Goal: Task Accomplishment & Management: Manage account settings

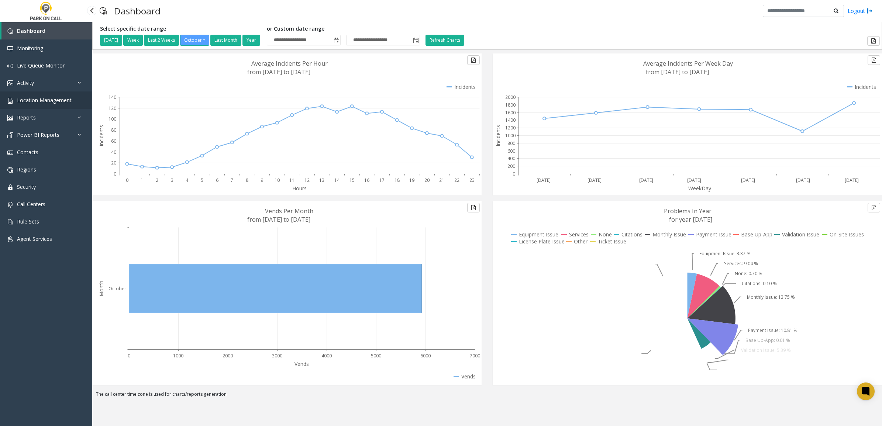
click at [52, 104] on link "Location Management" at bounding box center [46, 100] width 92 height 17
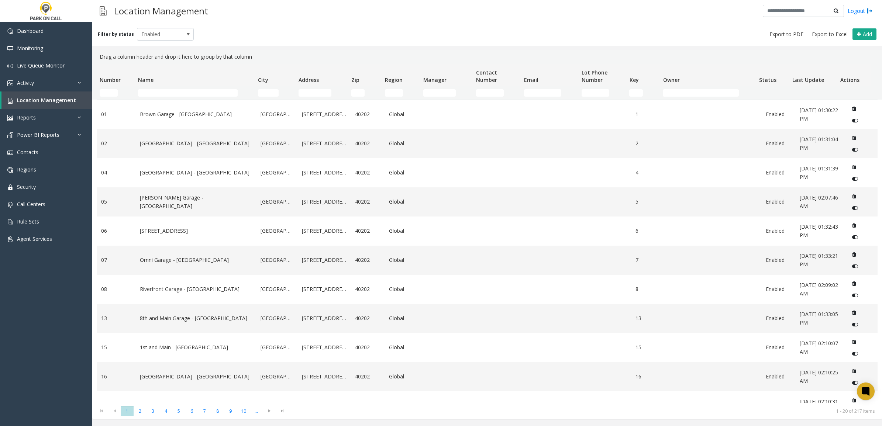
click at [166, 87] on td "Name Filter" at bounding box center [195, 92] width 120 height 13
click at [166, 90] on input "Name Filter" at bounding box center [188, 92] width 100 height 7
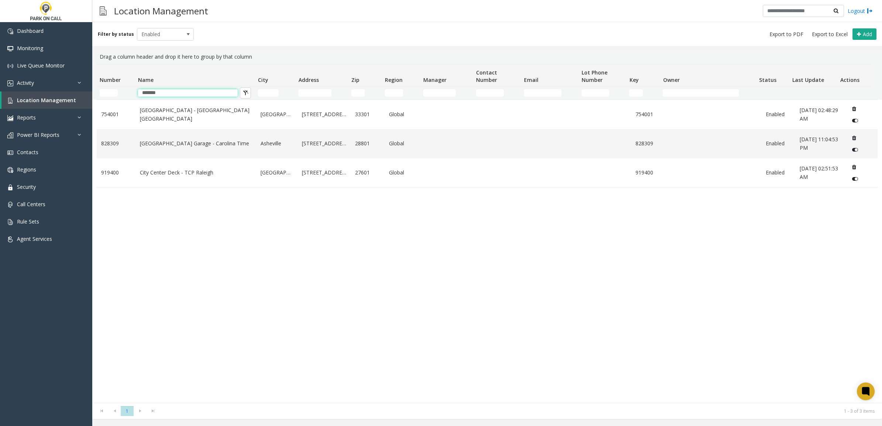
click at [250, 65] on th "Name" at bounding box center [195, 75] width 120 height 22
type input "*******"
click at [376, 282] on div "[GEOGRAPHIC_DATA] - [GEOGRAPHIC_DATA] [GEOGRAPHIC_DATA] [STREET_ADDRESS] Global…" at bounding box center [487, 251] width 781 height 303
click at [218, 146] on link "[GEOGRAPHIC_DATA] Garage - Carolina Time" at bounding box center [196, 143] width 112 height 8
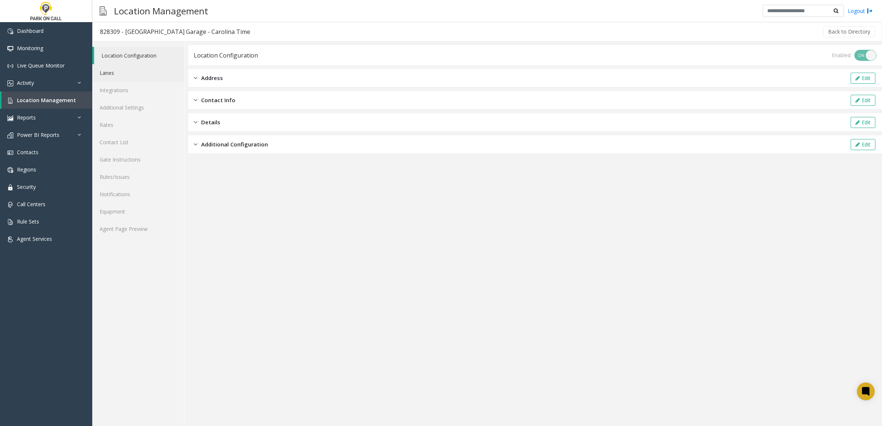
click at [121, 75] on link "Lanes" at bounding box center [138, 72] width 92 height 17
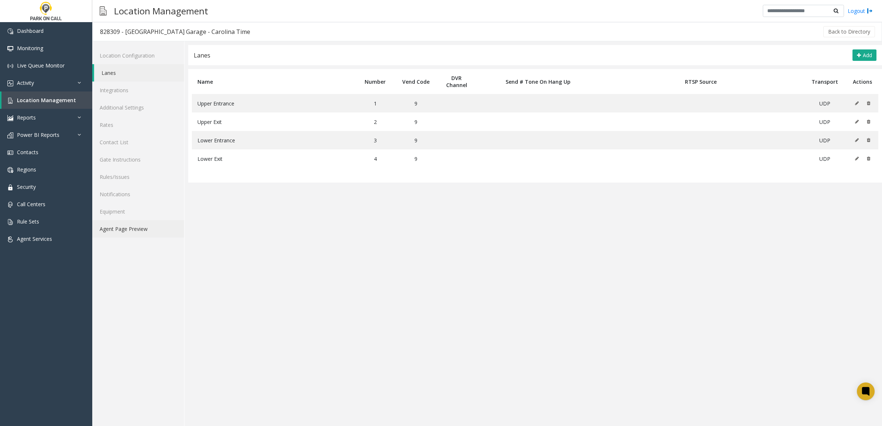
click at [125, 224] on link "Agent Page Preview" at bounding box center [138, 228] width 92 height 17
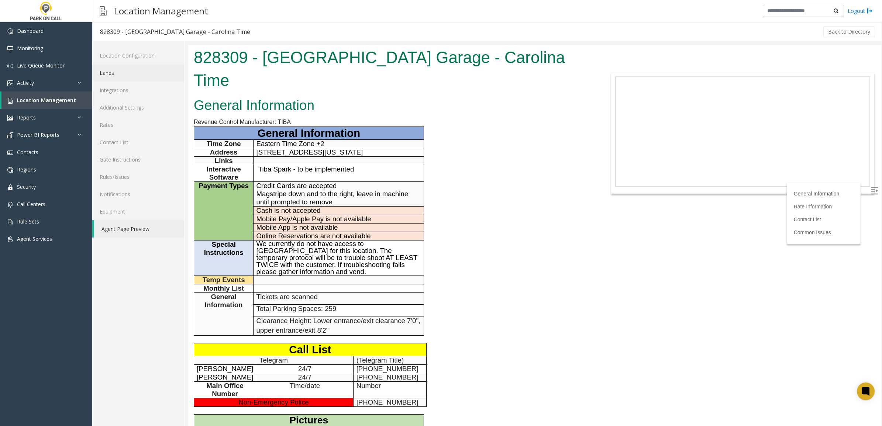
click at [131, 77] on link "Lanes" at bounding box center [138, 72] width 92 height 17
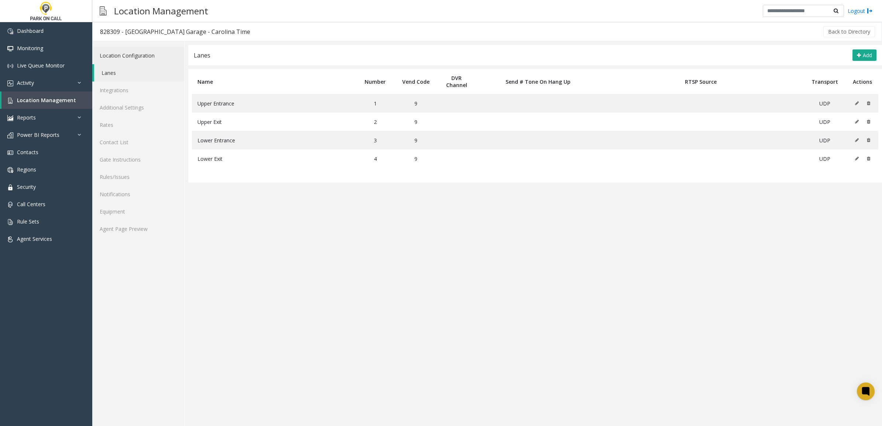
click at [119, 56] on link "Location Configuration" at bounding box center [138, 55] width 92 height 17
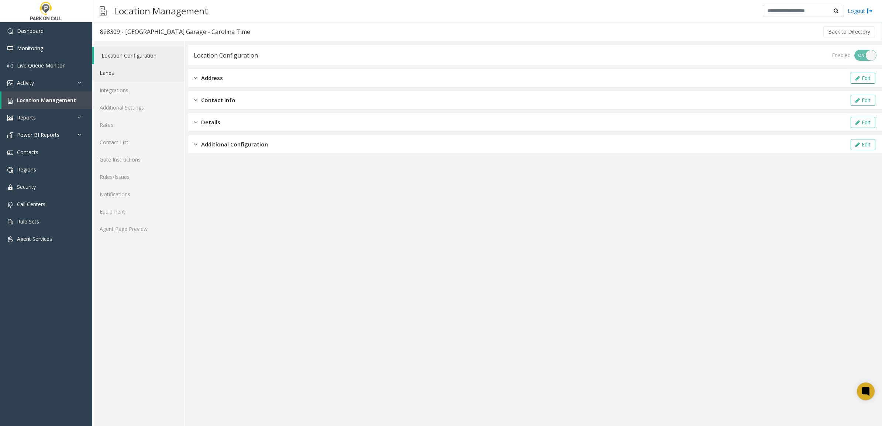
click at [123, 81] on link "Lanes" at bounding box center [138, 72] width 92 height 17
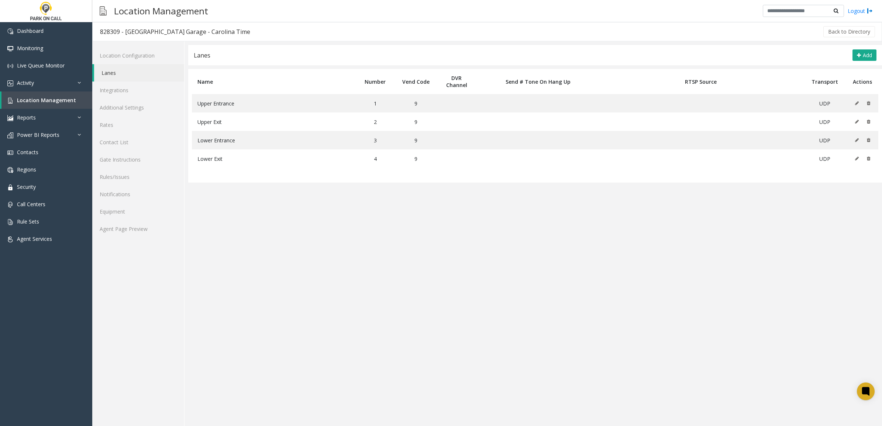
click at [120, 69] on link "Lanes" at bounding box center [139, 72] width 90 height 17
click at [122, 100] on link "Additional Settings" at bounding box center [138, 107] width 92 height 17
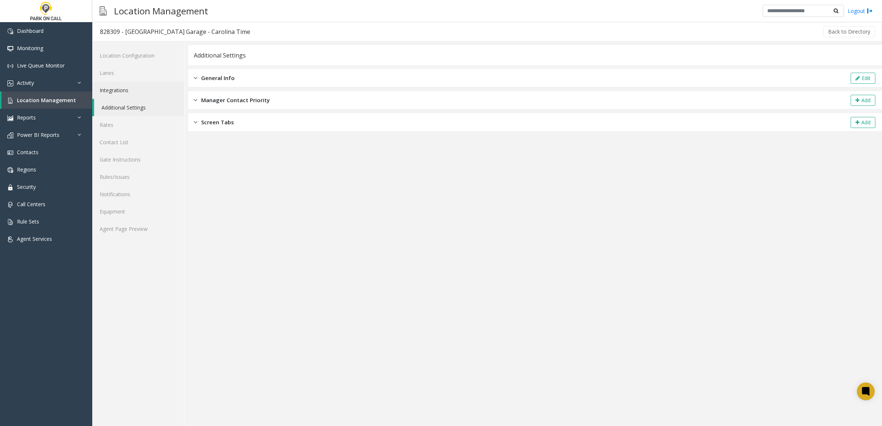
click at [118, 90] on link "Integrations" at bounding box center [138, 90] width 92 height 17
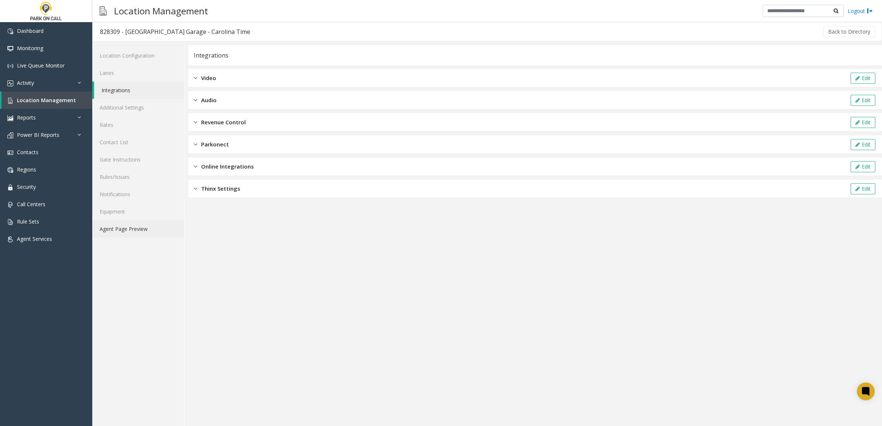
click at [135, 226] on link "Agent Page Preview" at bounding box center [138, 228] width 92 height 17
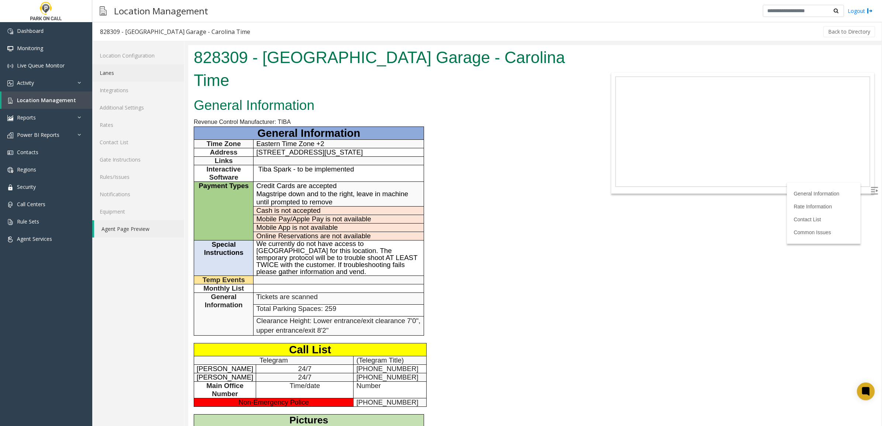
click at [131, 75] on link "Lanes" at bounding box center [138, 72] width 92 height 17
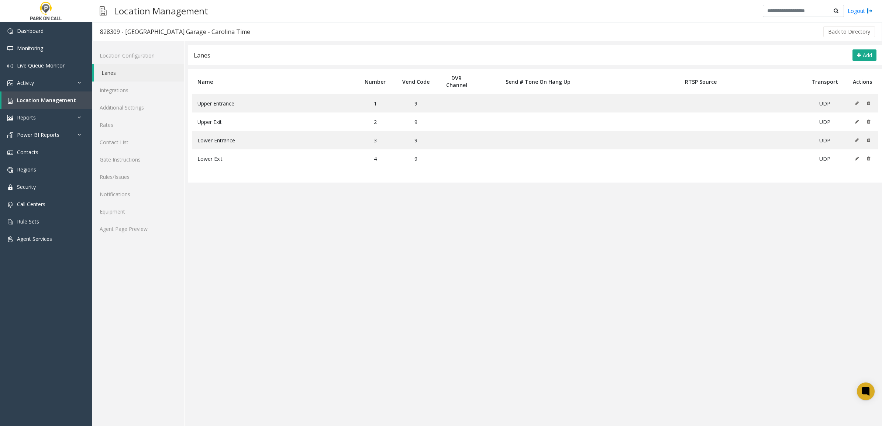
drag, startPoint x: 880, startPoint y: 114, endPoint x: 346, endPoint y: 239, distance: 548.6
click at [418, 265] on app-lanes "Lanes Add Name Number Vend Code DVR Channel Send # Tone On Hang Up RTSP Source …" at bounding box center [535, 235] width 694 height 381
click at [146, 234] on link "Agent Page Preview" at bounding box center [138, 228] width 92 height 17
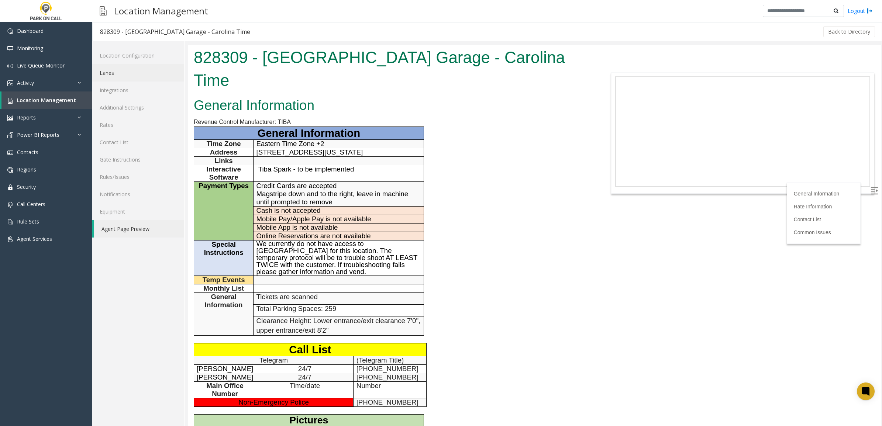
click at [127, 74] on link "Lanes" at bounding box center [138, 72] width 92 height 17
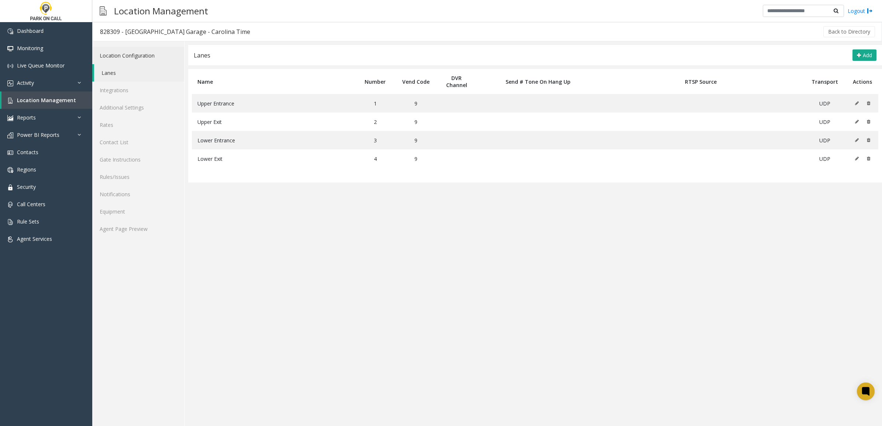
click at [154, 54] on link "Location Configuration" at bounding box center [138, 55] width 92 height 17
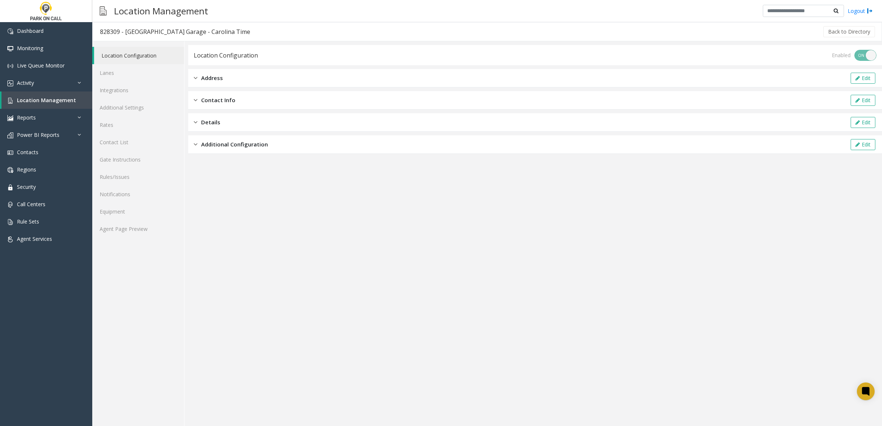
click at [261, 82] on div "Address Edit" at bounding box center [535, 78] width 694 height 18
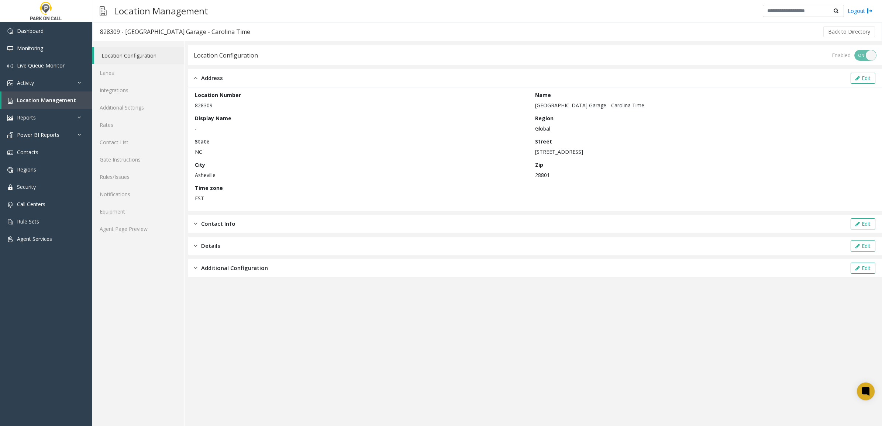
click at [259, 82] on div "Address Edit" at bounding box center [535, 78] width 694 height 18
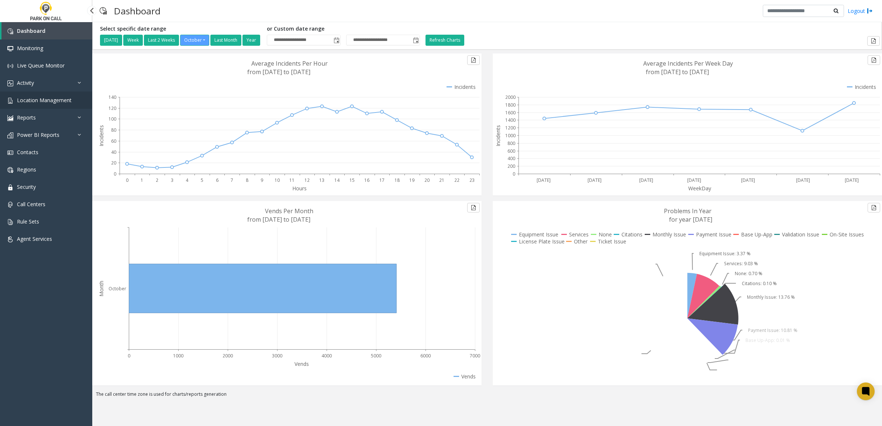
click at [47, 98] on span "Location Management" at bounding box center [44, 100] width 55 height 7
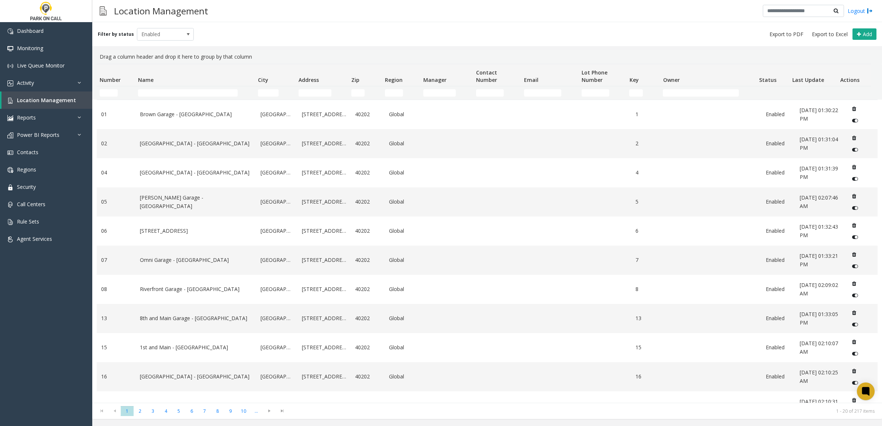
click at [163, 87] on td "Name Filter" at bounding box center [195, 92] width 120 height 13
click at [163, 89] on input "Name Filter" at bounding box center [188, 92] width 100 height 7
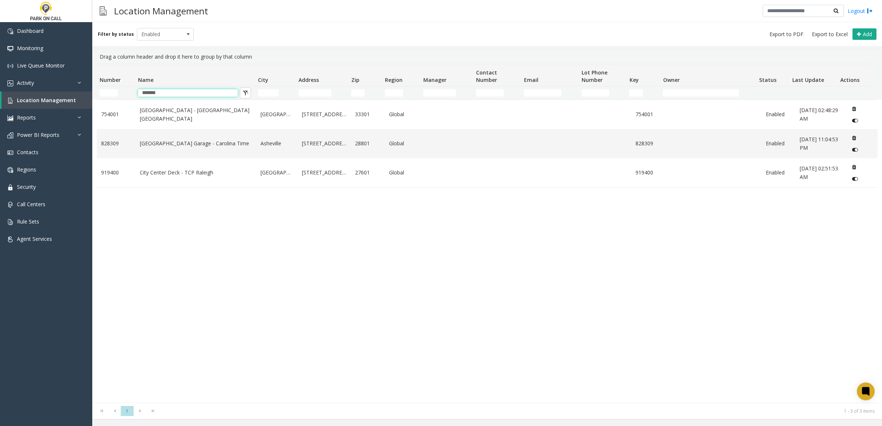
type input "*******"
click at [308, 54] on div "Drag a column header and drop it here to group by that column" at bounding box center [487, 57] width 781 height 14
click at [233, 148] on td "[GEOGRAPHIC_DATA] Garage - Carolina Time" at bounding box center [195, 143] width 121 height 29
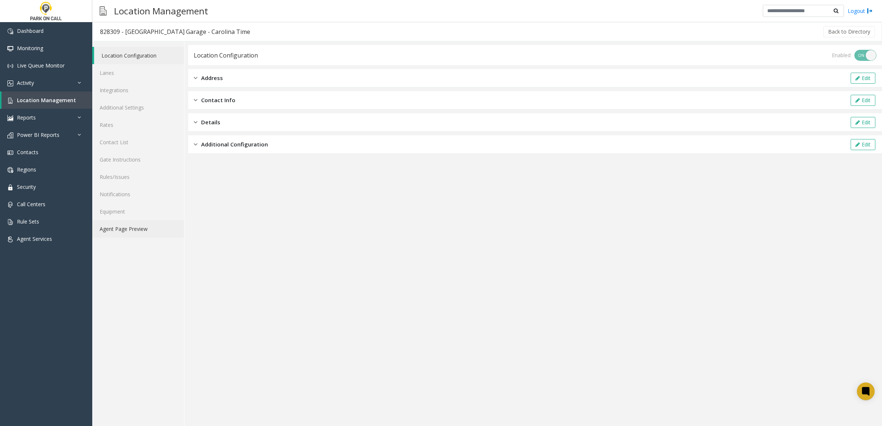
click at [139, 231] on link "Agent Page Preview" at bounding box center [138, 228] width 92 height 17
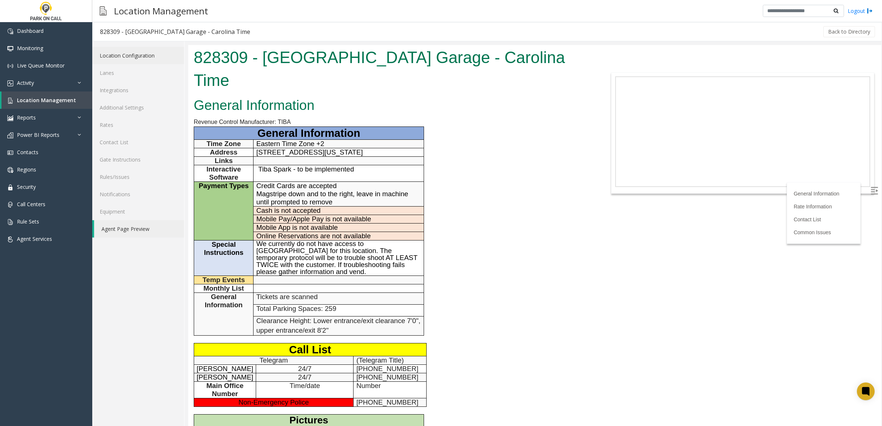
click at [135, 53] on link "Location Configuration" at bounding box center [138, 55] width 92 height 17
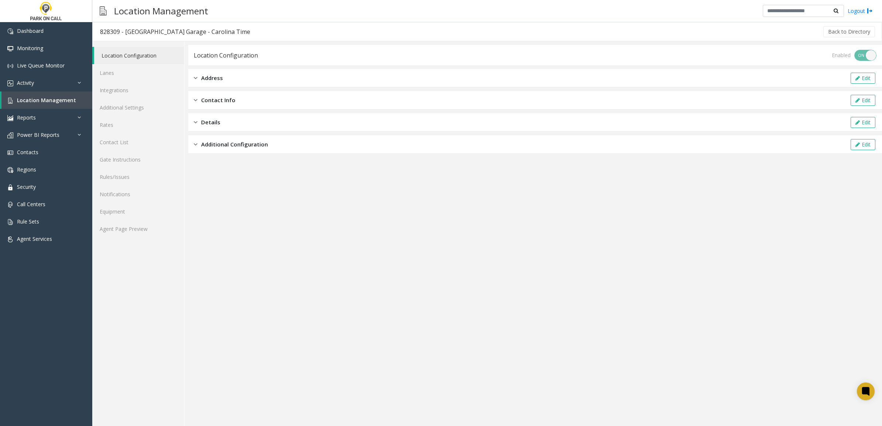
click at [240, 82] on div "Address Edit" at bounding box center [535, 78] width 694 height 18
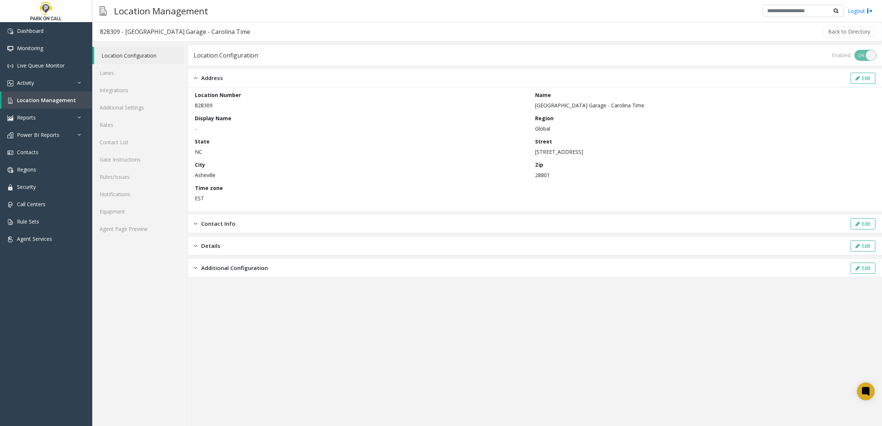
click at [227, 82] on div "Address Edit" at bounding box center [535, 78] width 694 height 18
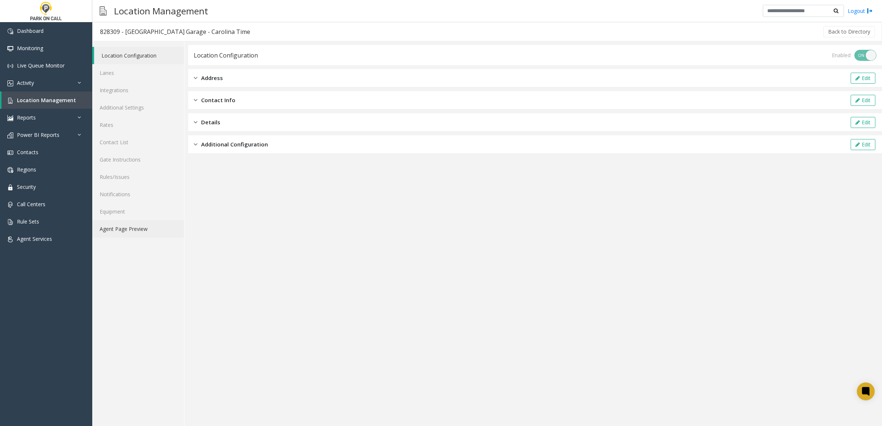
click at [131, 231] on link "Agent Page Preview" at bounding box center [138, 228] width 92 height 17
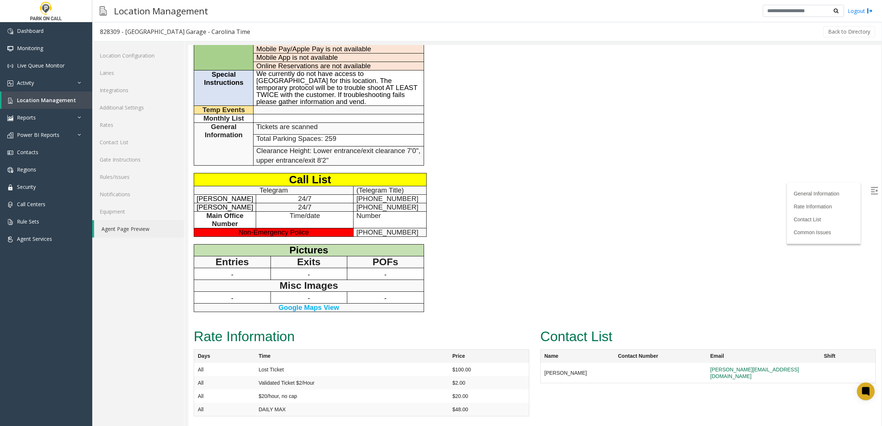
scroll to position [171, 0]
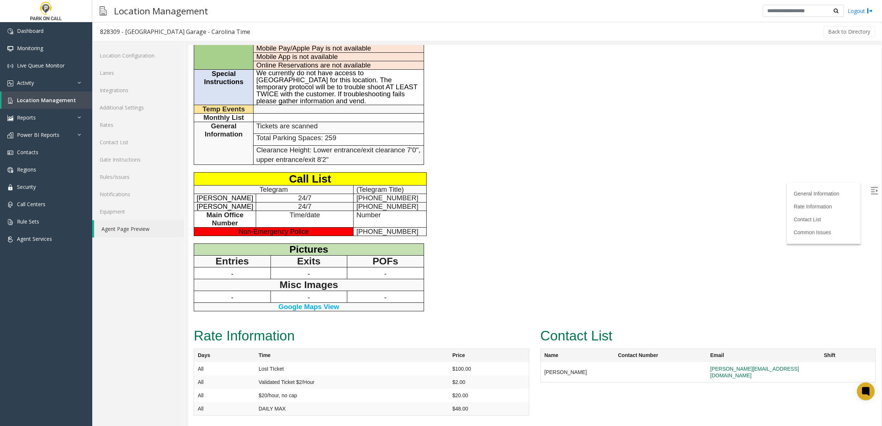
drag, startPoint x: 238, startPoint y: 180, endPoint x: 539, endPoint y: 222, distance: 303.2
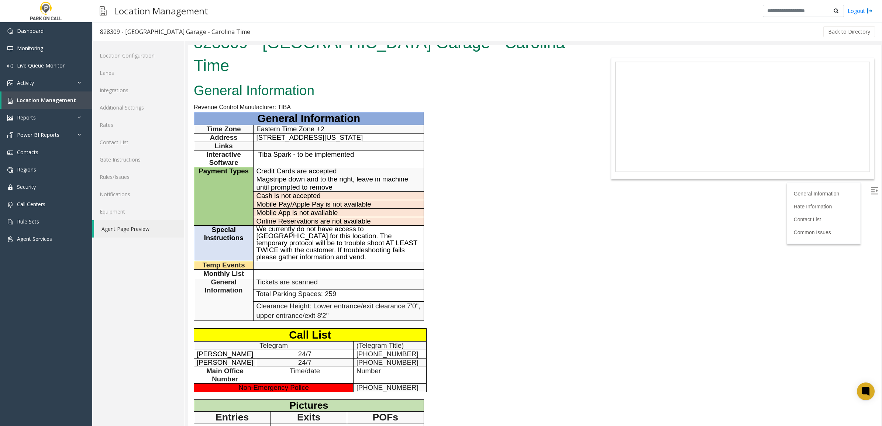
scroll to position [0, 0]
